Goal: Transaction & Acquisition: Purchase product/service

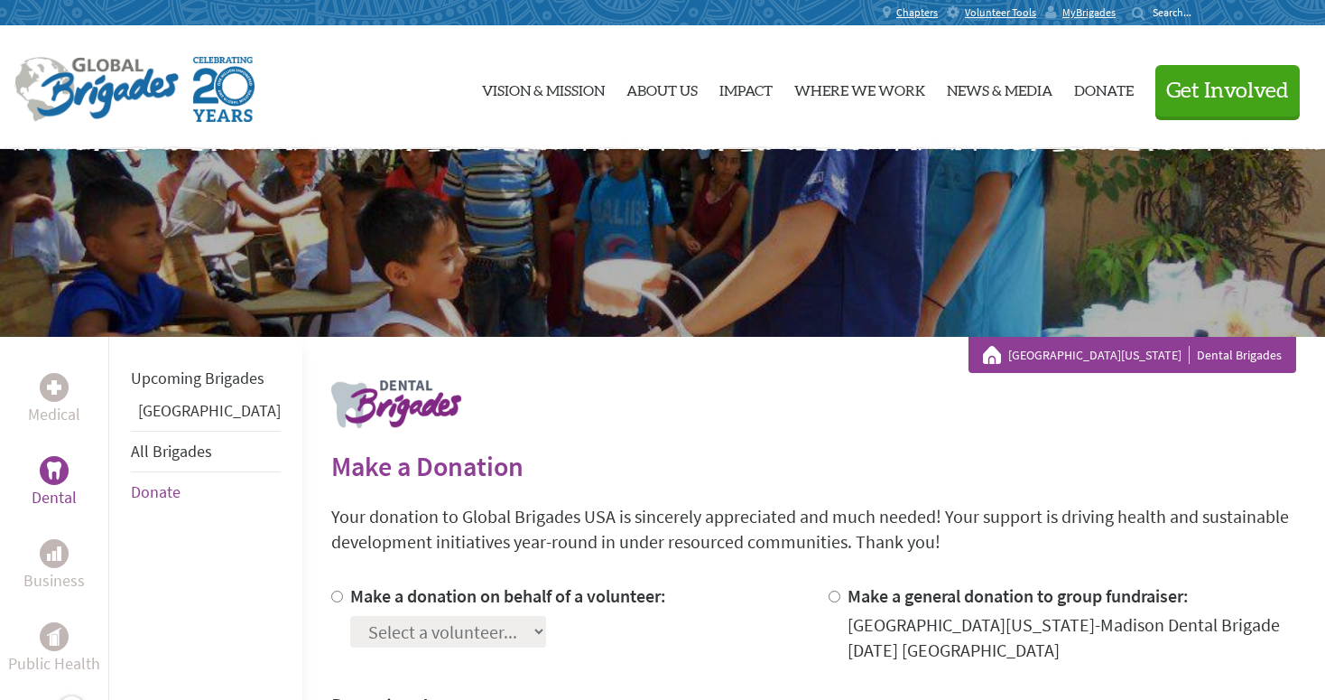
scroll to position [412, 0]
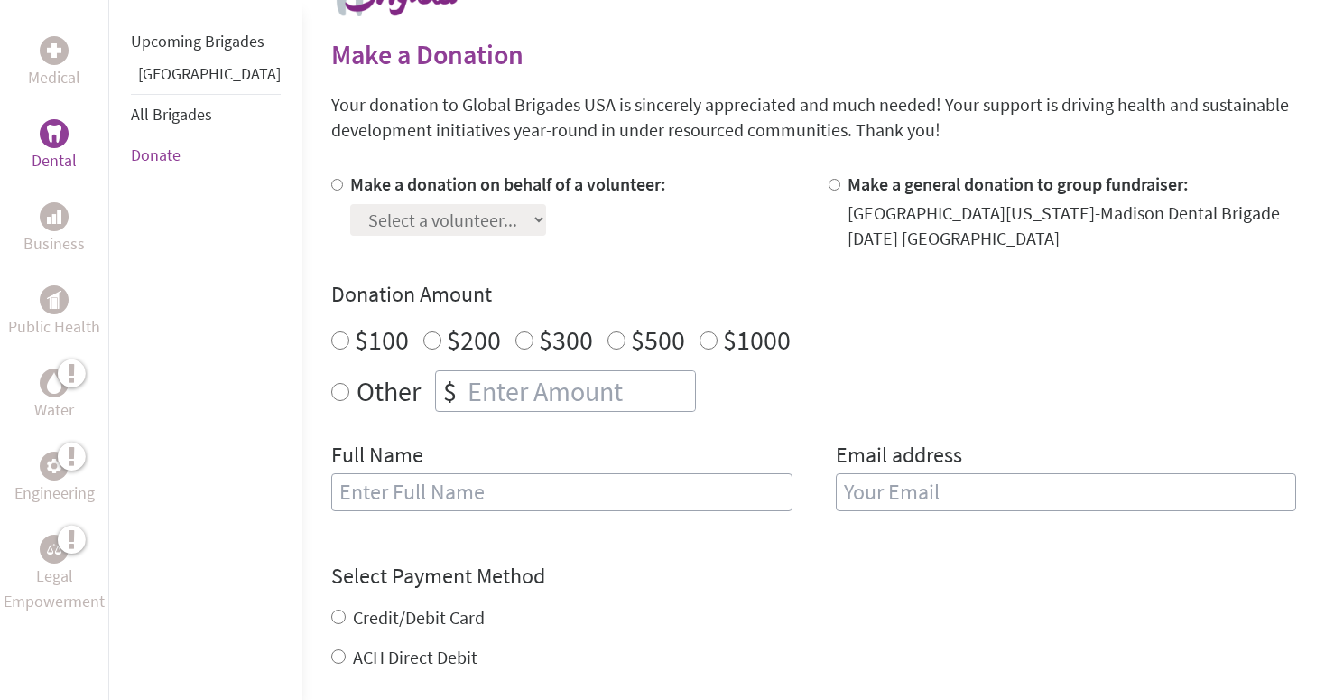
click at [472, 239] on div "Make a donation on behalf of a volunteer: Select a volunteer... [PERSON_NAME] […" at bounding box center [508, 211] width 316 height 79
click at [484, 193] on label "Make a donation on behalf of a volunteer:" at bounding box center [508, 183] width 316 height 23
click at [343, 190] on input "Make a donation on behalf of a volunteer:" at bounding box center [337, 185] width 12 height 12
radio input "true"
select select "AF36D8A7-9291-11F0-9E6E-42010A400005"
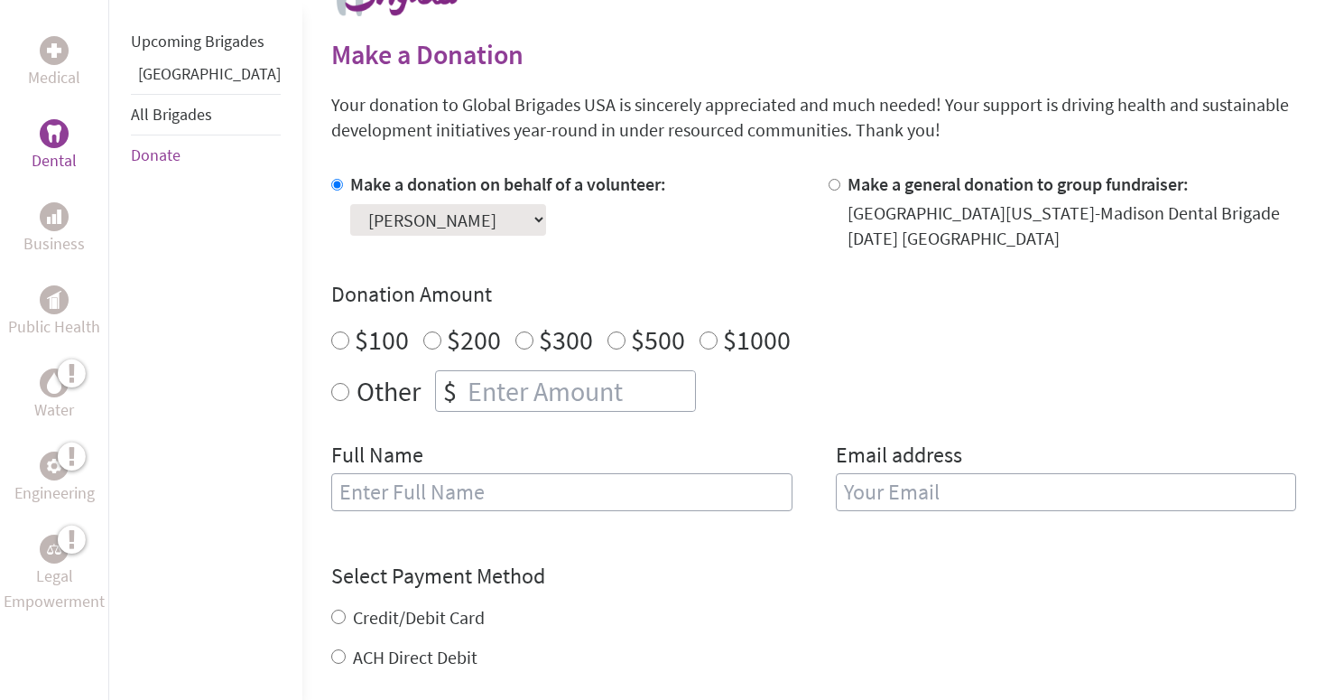
click at [520, 265] on div "Make a donation on behalf of a volunteer: Select a volunteer... [PERSON_NAME] […" at bounding box center [813, 352] width 965 height 361
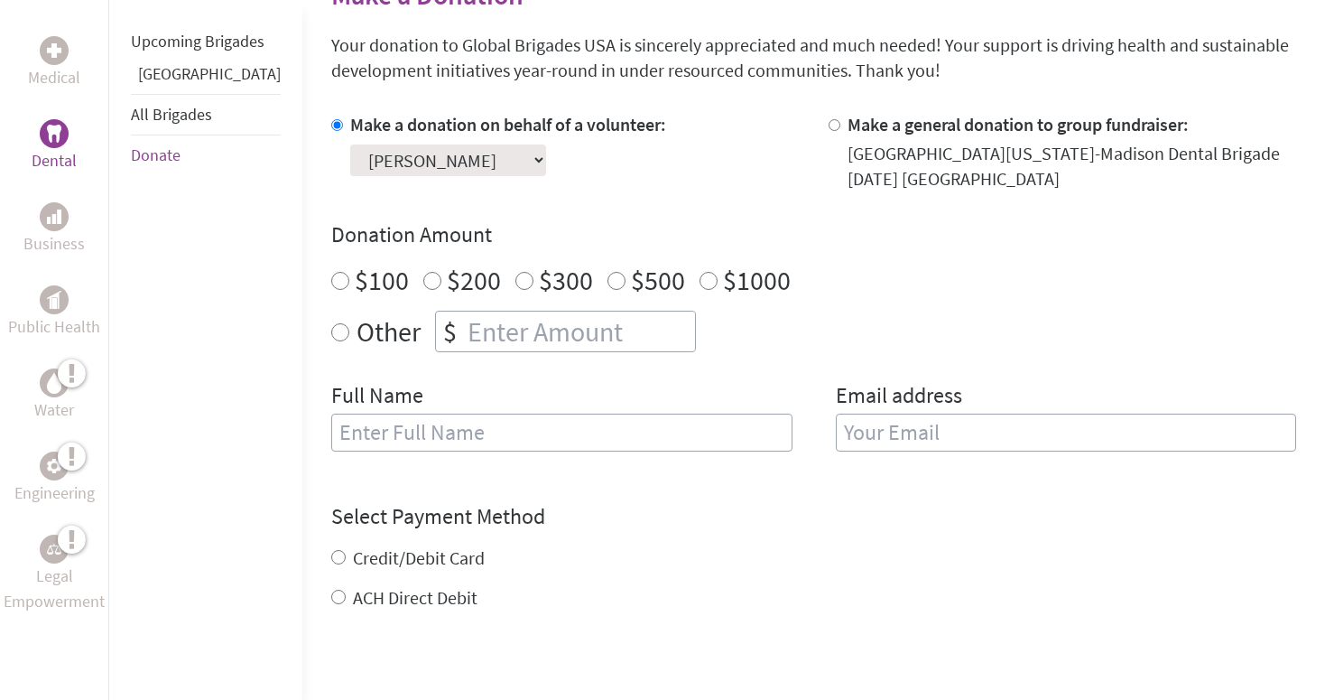
scroll to position [490, 0]
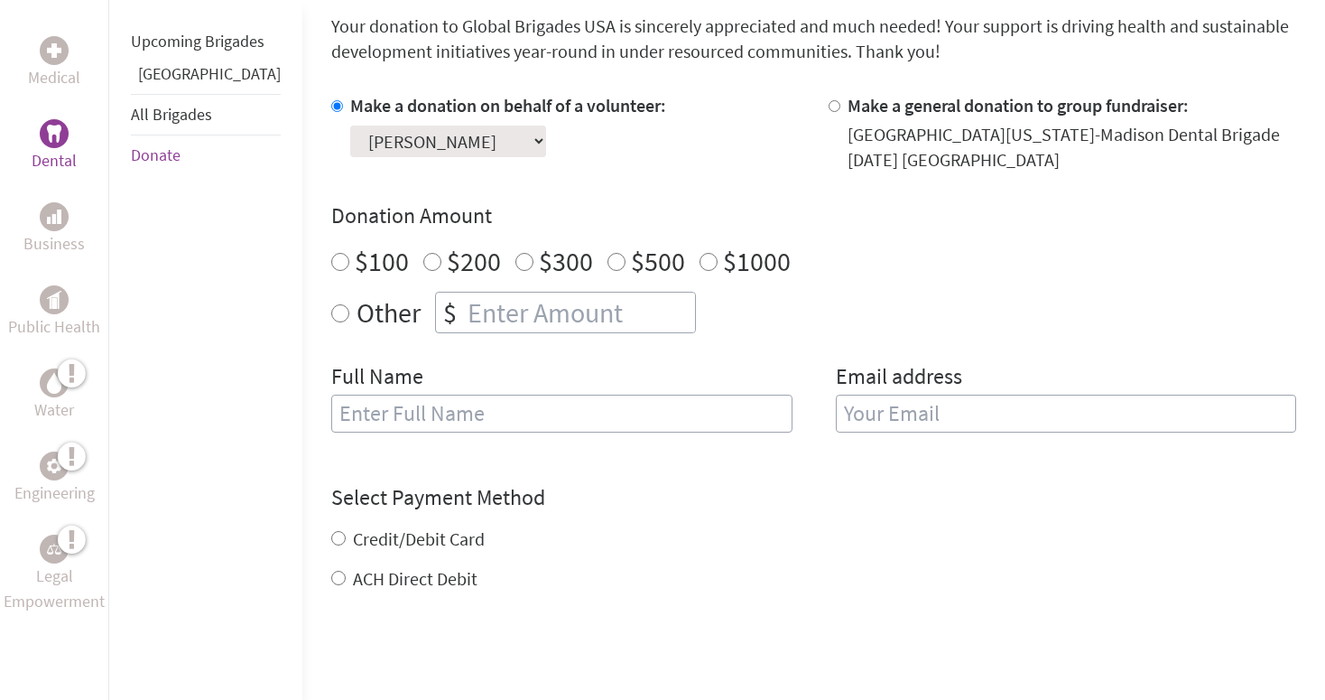
radio input "true"
click at [465, 320] on input "number" at bounding box center [579, 312] width 231 height 40
click at [468, 356] on div "Make a donation on behalf of a volunteer: Select a volunteer... [PERSON_NAME] […" at bounding box center [813, 273] width 965 height 361
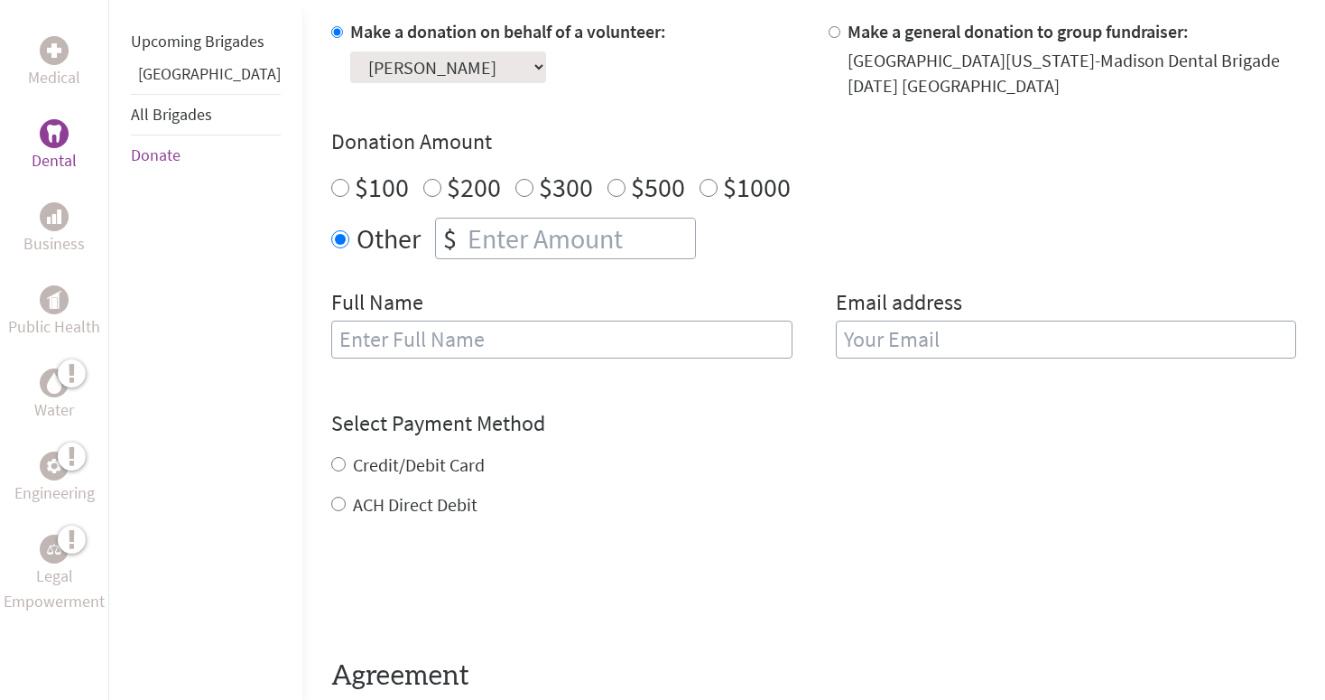
scroll to position [671, 0]
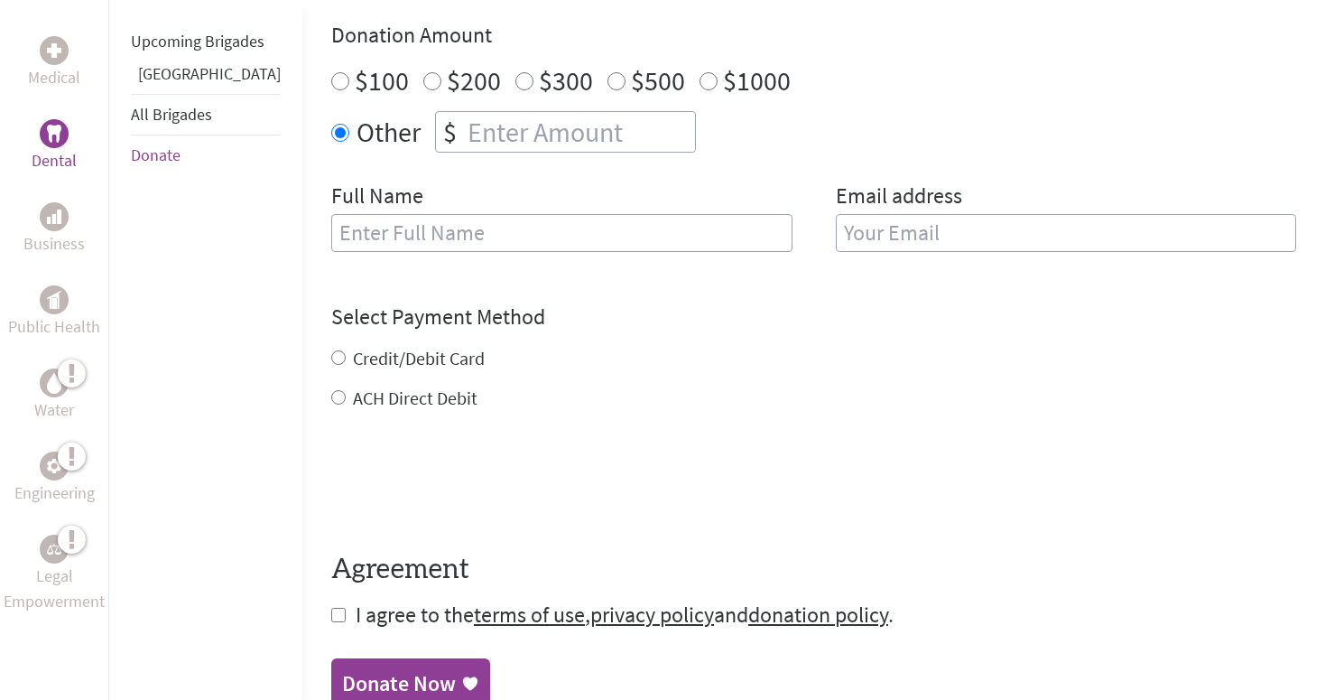
click at [331, 363] on div "Credit/Debit Card" at bounding box center [813, 358] width 965 height 25
click at [331, 363] on input "Credit/Debit Card" at bounding box center [338, 357] width 14 height 14
radio input "true"
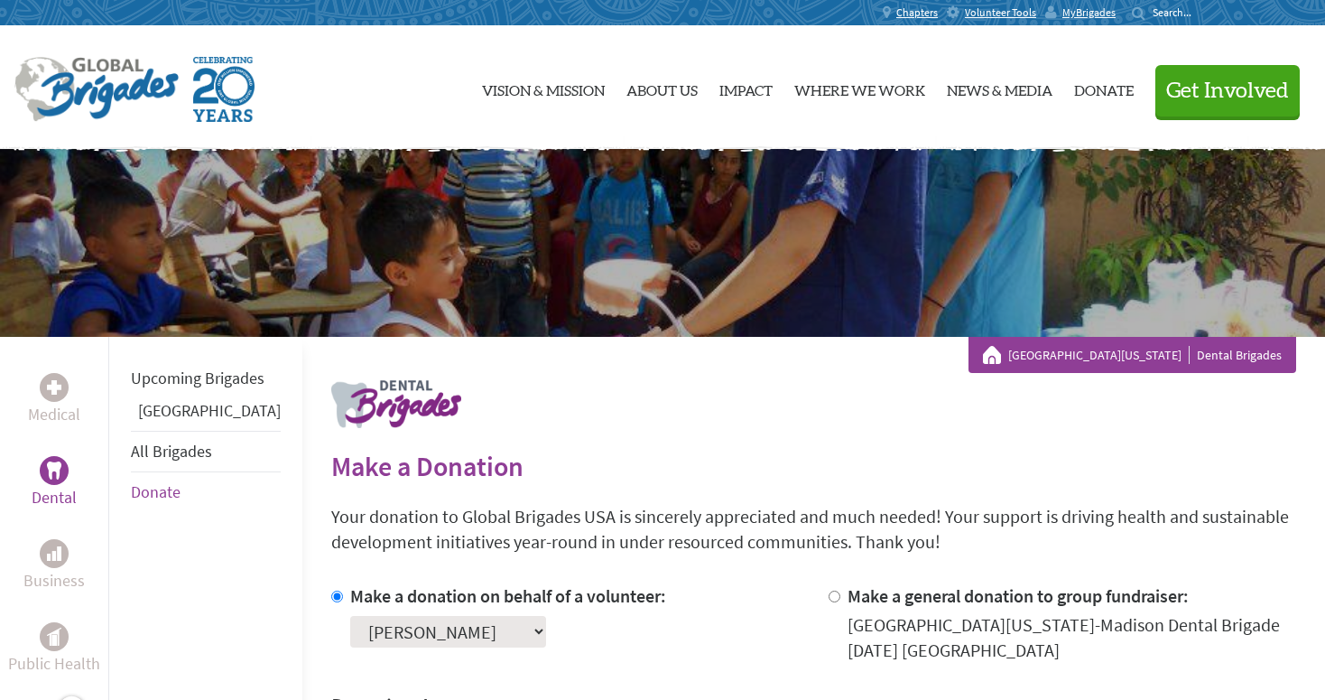
scroll to position [0, 0]
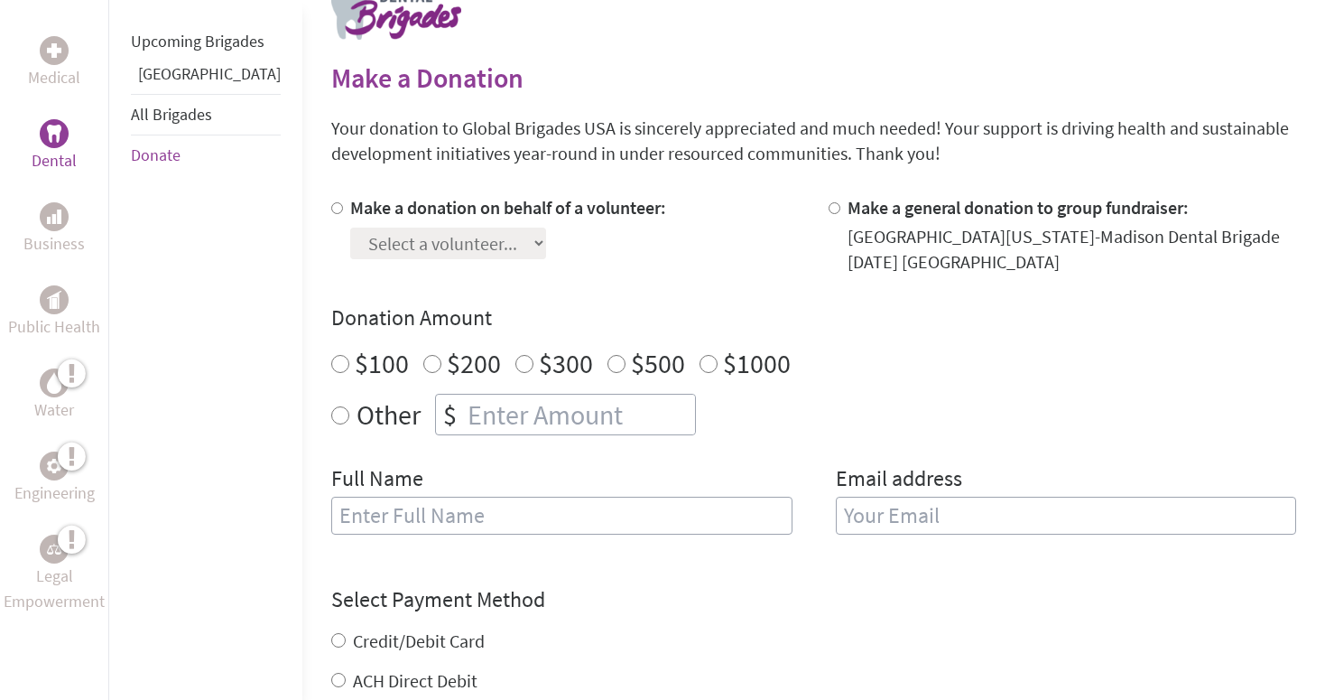
scroll to position [395, 0]
